Goal: Task Accomplishment & Management: Complete application form

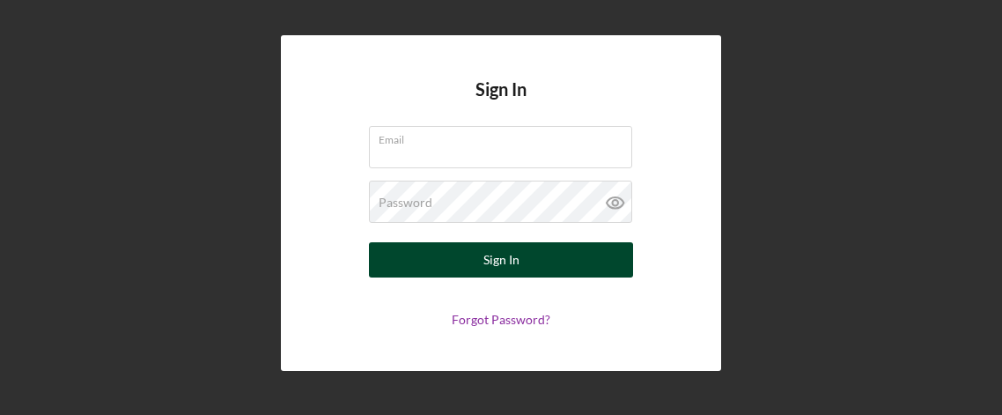
type input "[EMAIL_ADDRESS][DOMAIN_NAME]"
click at [550, 268] on button "Sign In" at bounding box center [501, 259] width 264 height 35
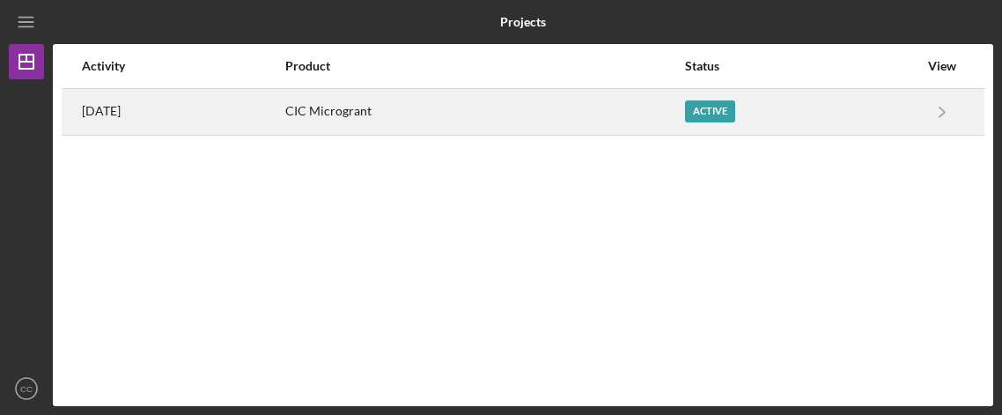
click at [393, 111] on div "CIC Microgrant" at bounding box center [483, 112] width 397 height 44
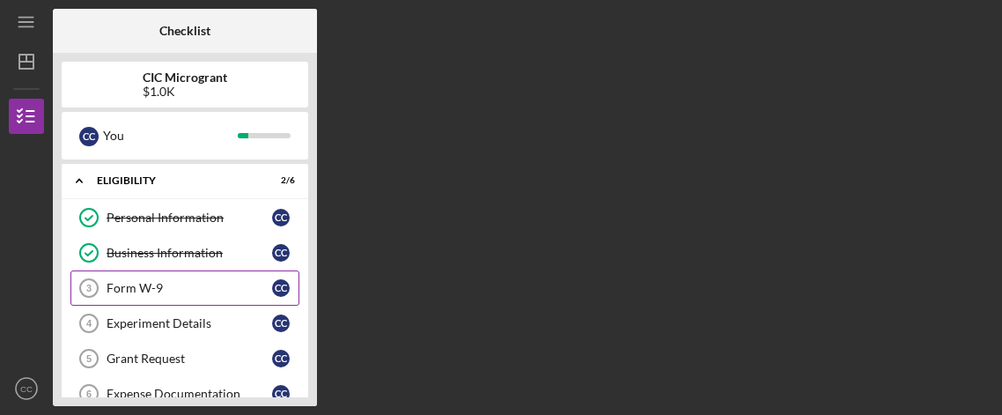
click at [139, 284] on div "Form W-9" at bounding box center [188, 288] width 165 height 14
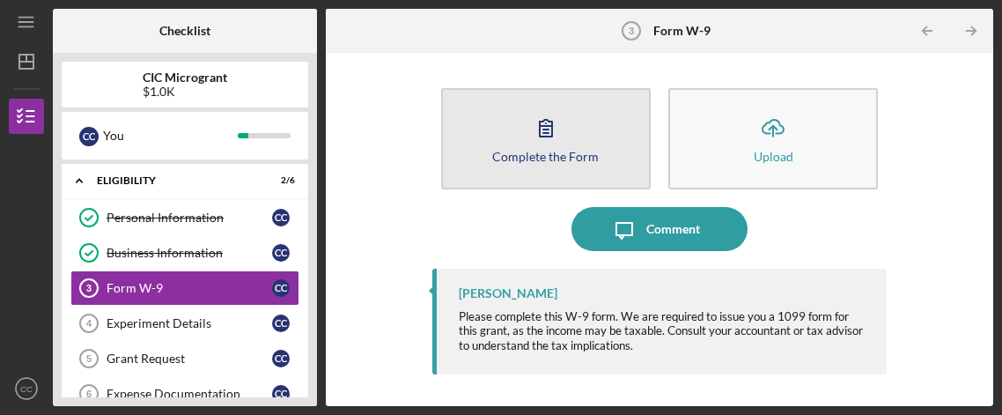
click at [513, 125] on button "Complete the Form Form" at bounding box center [545, 138] width 209 height 101
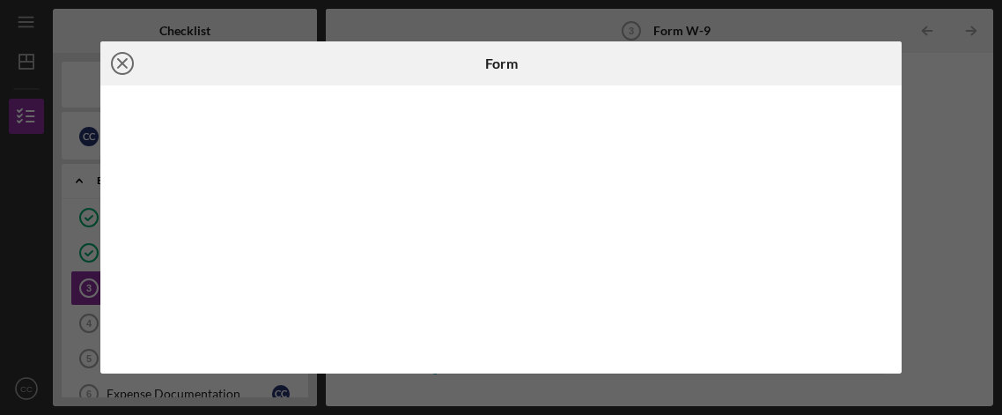
click at [119, 58] on icon "Icon/Close" at bounding box center [122, 63] width 44 height 44
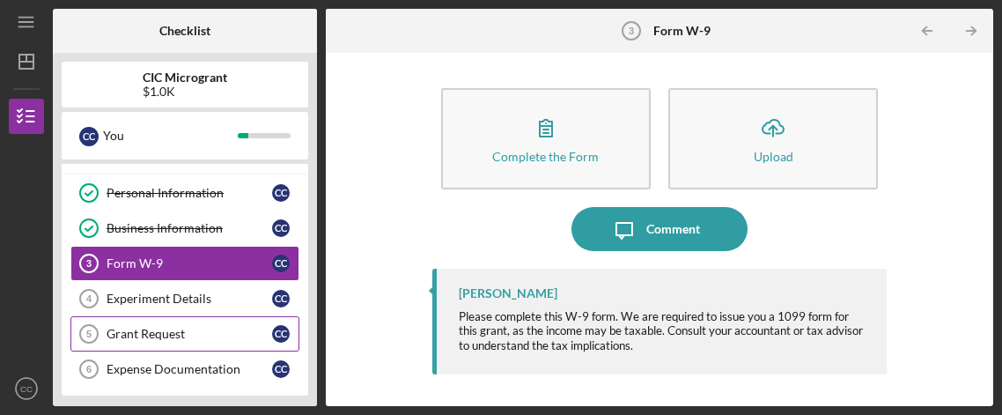
scroll to position [97, 0]
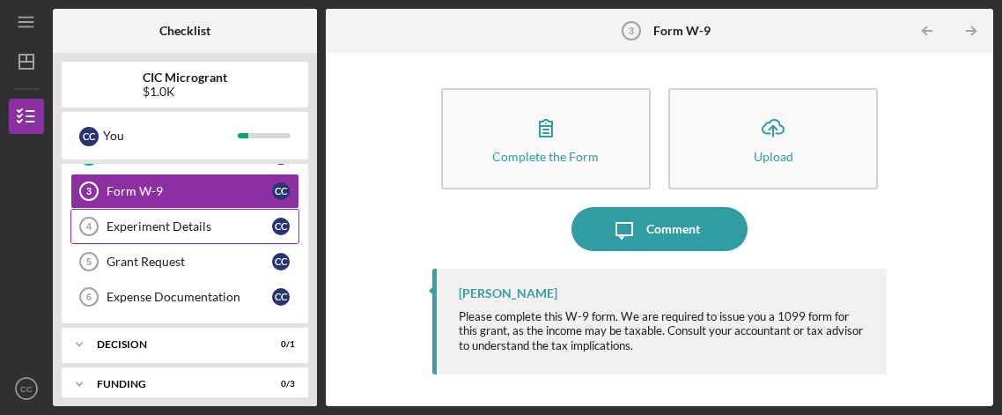
click at [149, 227] on div "Experiment Details" at bounding box center [188, 226] width 165 height 14
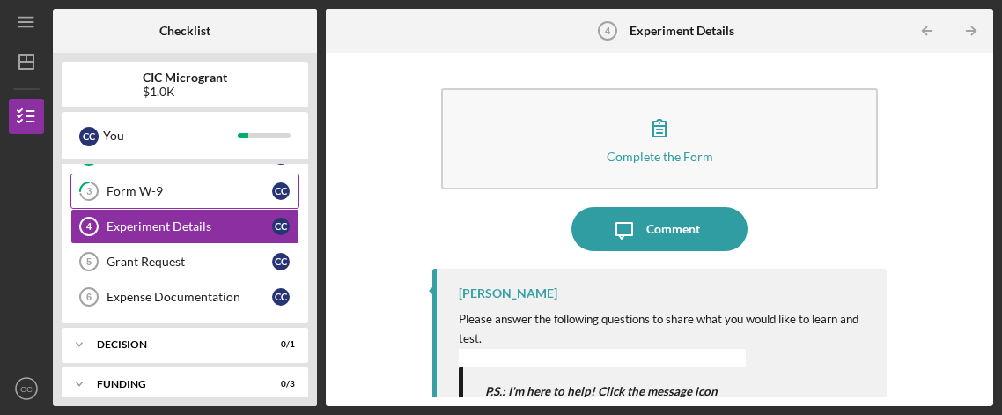
click at [134, 188] on div "Form W-9" at bounding box center [188, 191] width 165 height 14
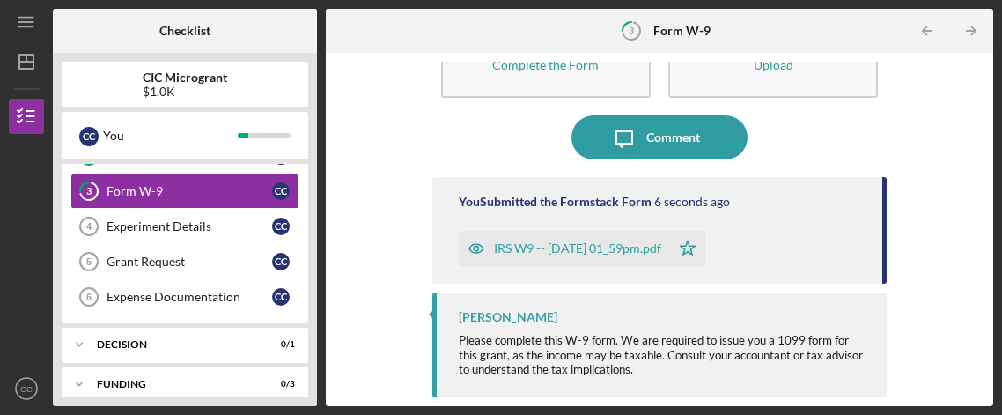
scroll to position [94, 0]
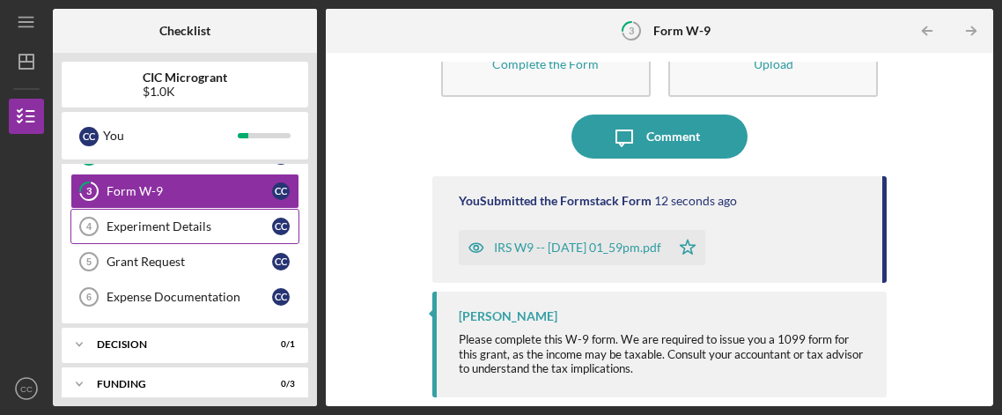
click at [174, 229] on div "Experiment Details" at bounding box center [188, 226] width 165 height 14
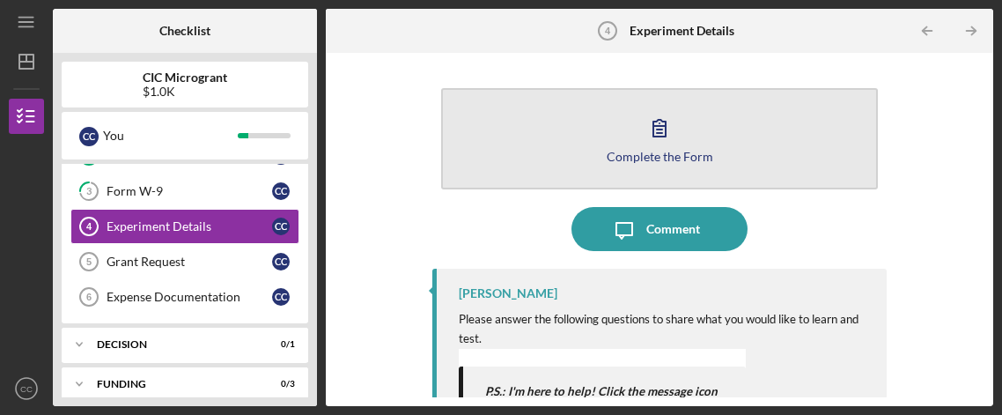
click at [686, 128] on button "Complete the Form Form" at bounding box center [659, 138] width 437 height 101
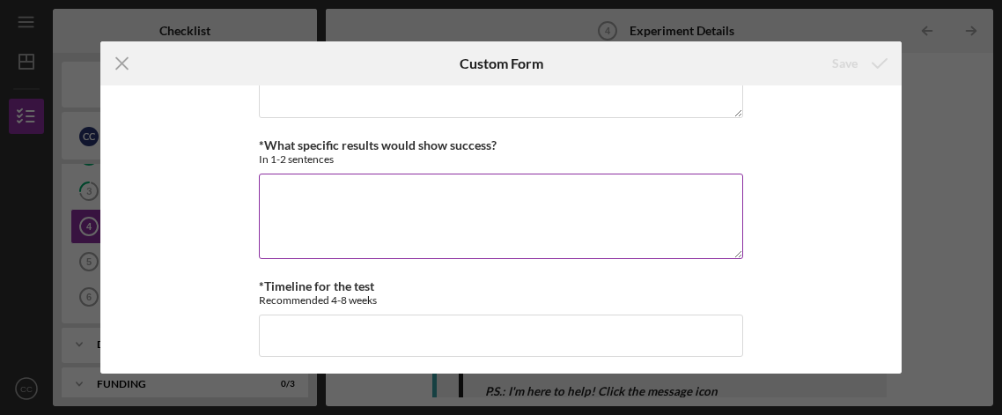
scroll to position [235, 0]
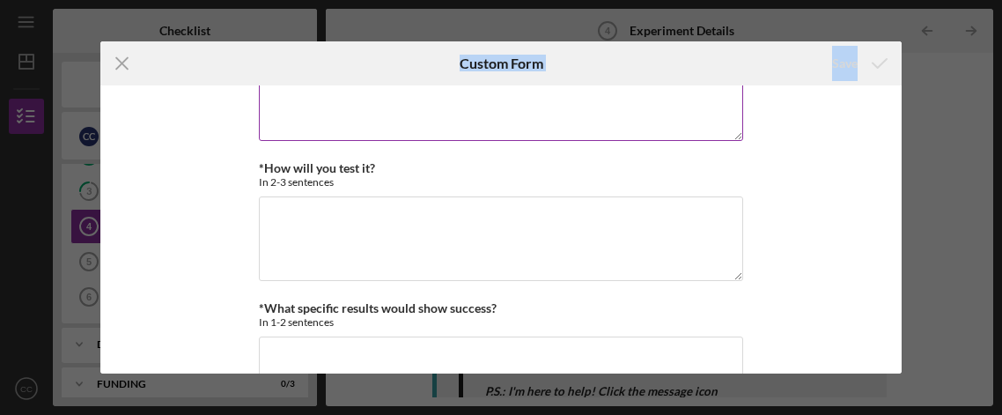
drag, startPoint x: 210, startPoint y: 67, endPoint x: 339, endPoint y: 92, distance: 131.0
click at [340, 92] on form "Icon/Menu Close Custom Form Save *What business assumption do you want to test?…" at bounding box center [500, 207] width 801 height 332
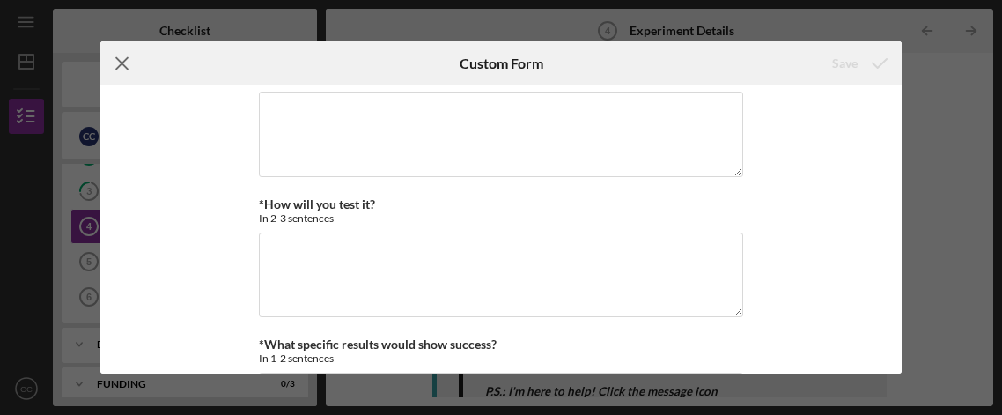
click at [126, 62] on icon "Icon/Menu Close" at bounding box center [122, 63] width 44 height 44
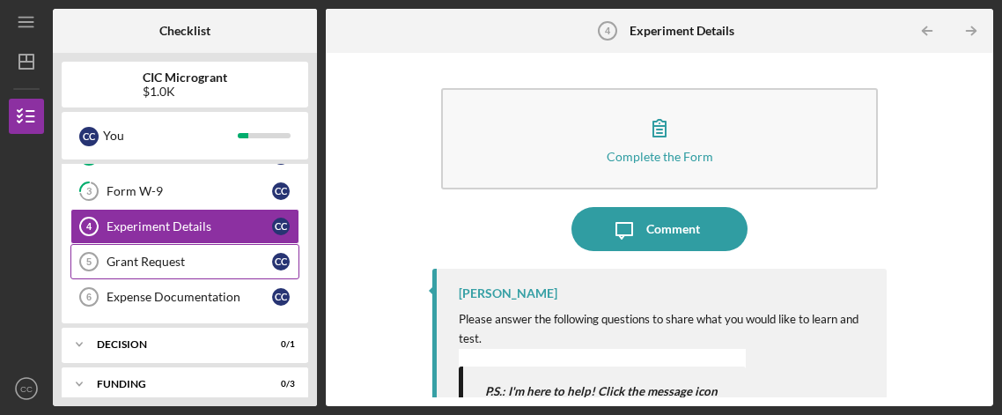
click at [154, 264] on div "Grant Request" at bounding box center [188, 261] width 165 height 14
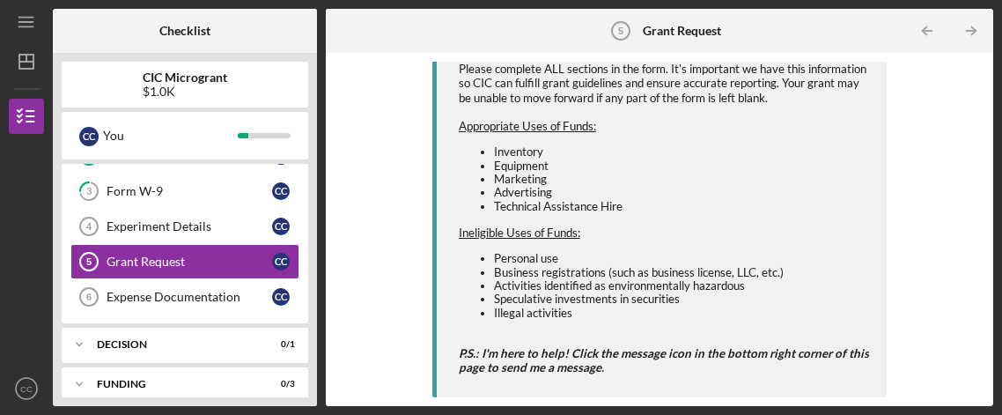
scroll to position [251, 0]
click at [191, 297] on div "Expense Documentation" at bounding box center [188, 297] width 165 height 14
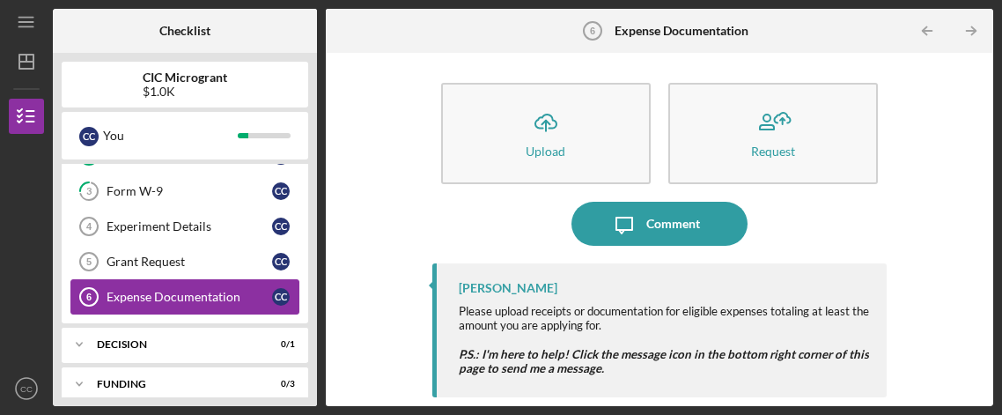
scroll to position [109, 0]
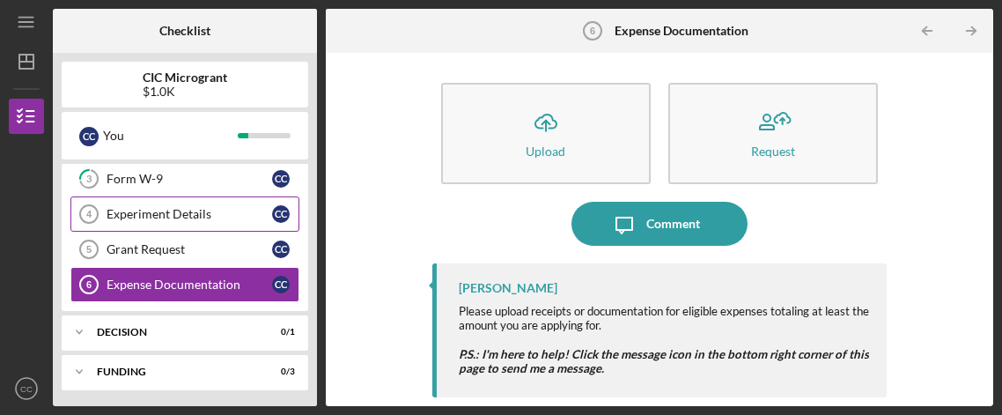
click at [152, 209] on div "Experiment Details" at bounding box center [188, 214] width 165 height 14
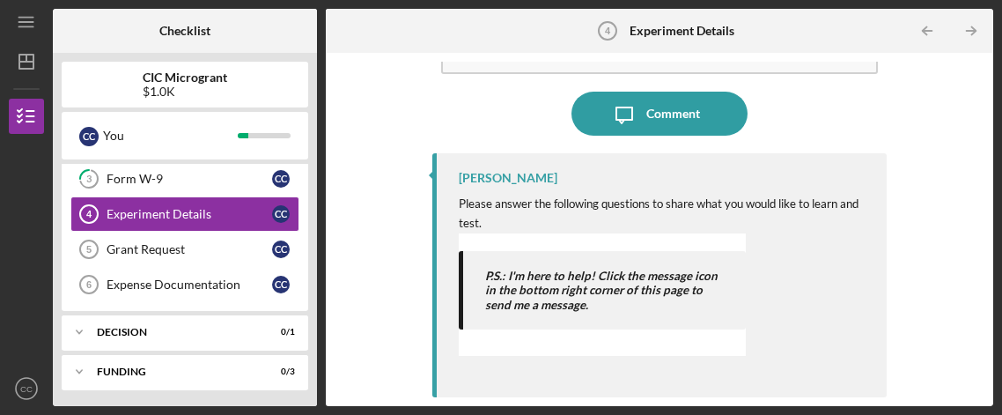
scroll to position [117, 0]
